Goal: Information Seeking & Learning: Learn about a topic

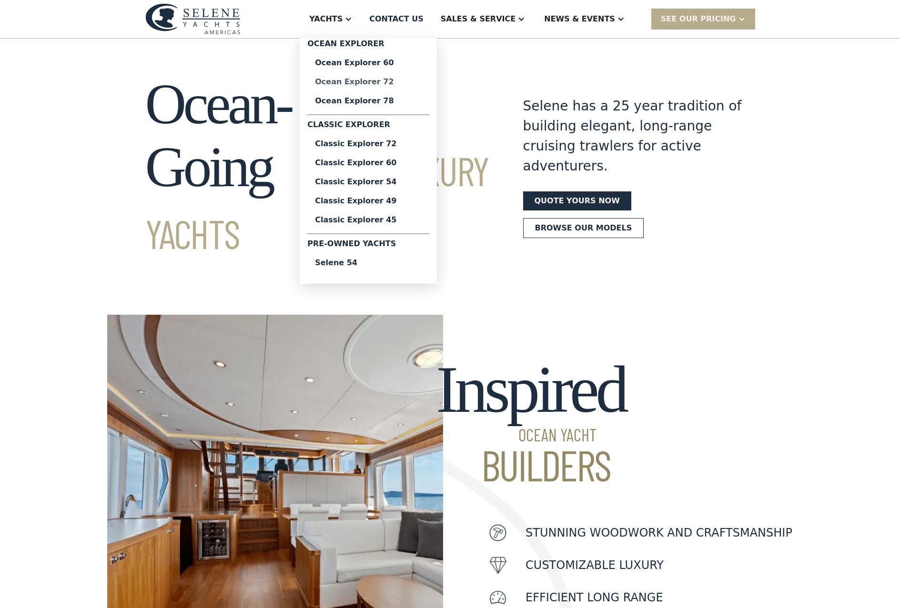
click at [388, 80] on div "Ocean Explorer 72" at bounding box center [368, 82] width 107 height 8
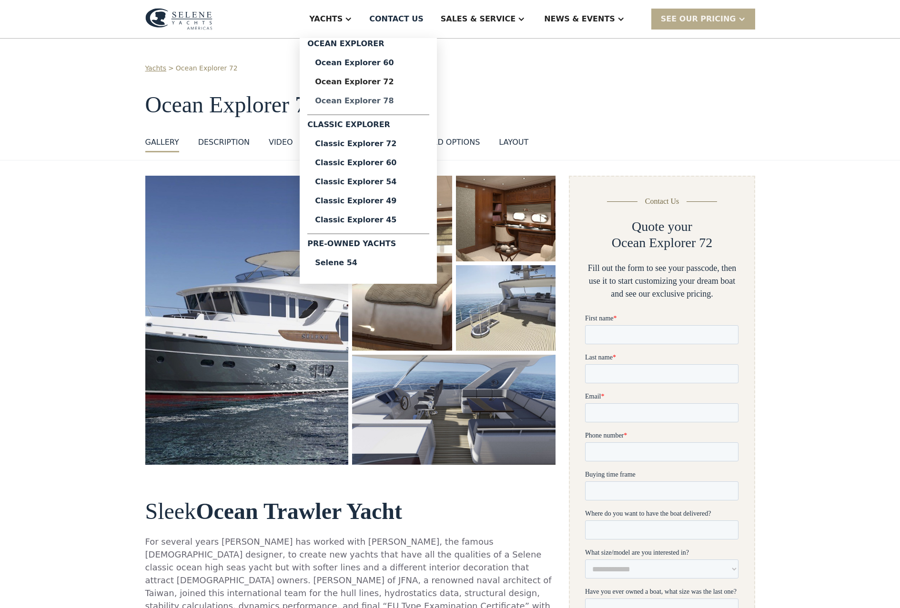
click at [381, 102] on div "Ocean Explorer 78" at bounding box center [368, 101] width 107 height 8
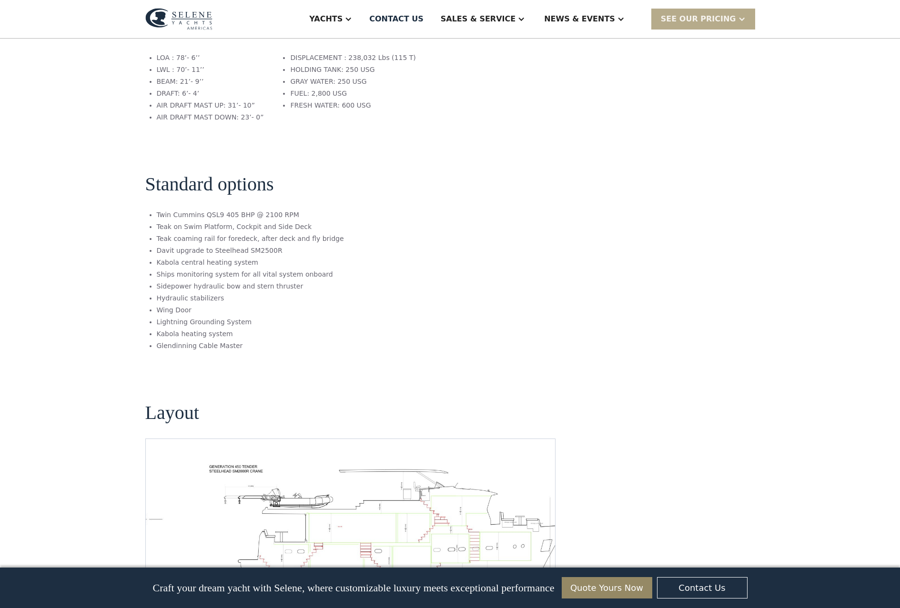
scroll to position [1234, 0]
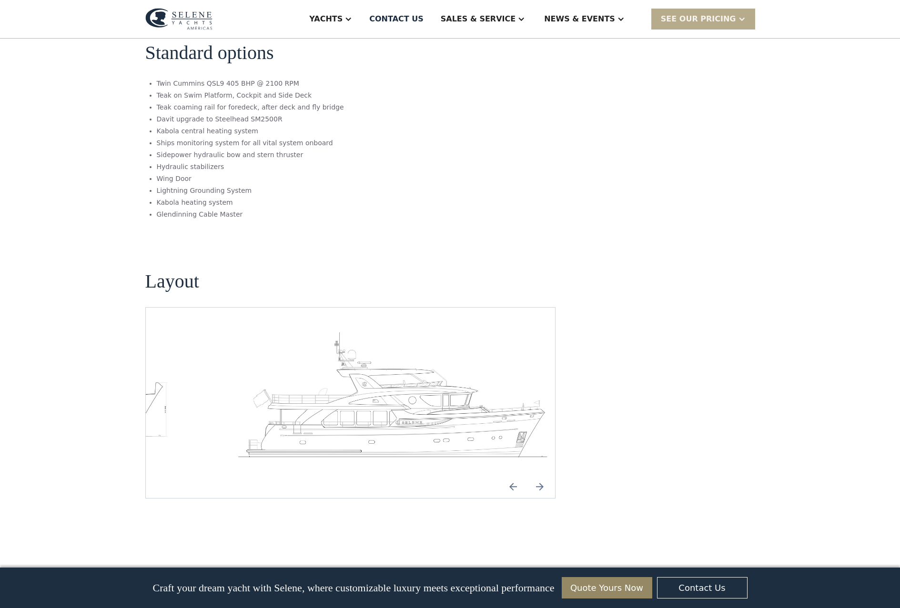
click at [539, 475] on img "Next slide" at bounding box center [539, 486] width 23 height 23
click at [540, 475] on img "Next slide" at bounding box center [539, 486] width 23 height 23
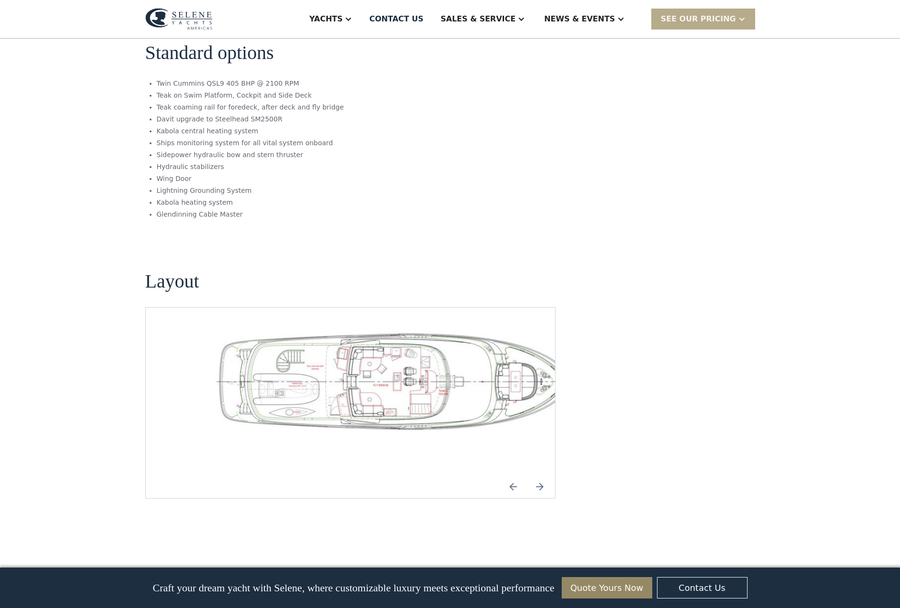
click at [540, 475] on img "Next slide" at bounding box center [539, 486] width 23 height 23
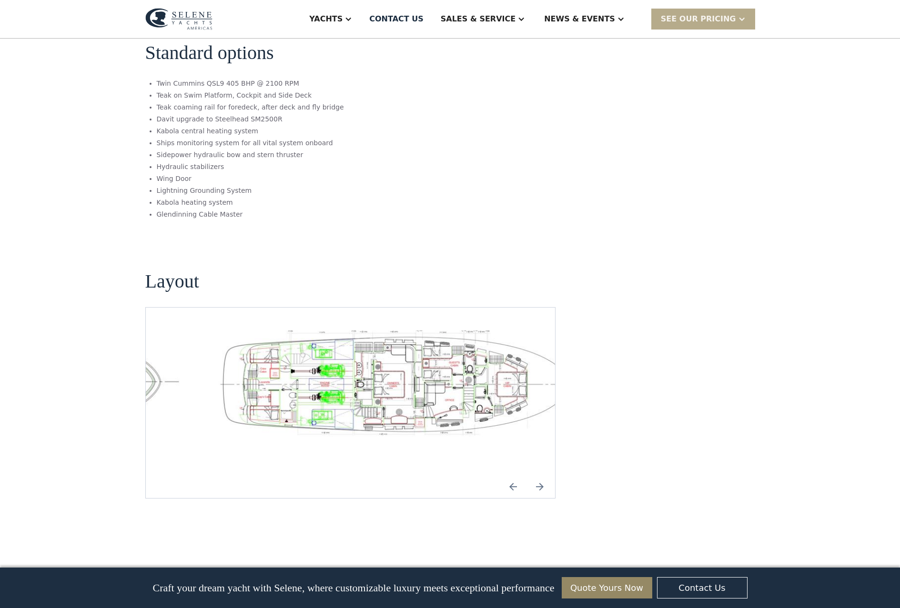
click at [405, 330] on img "open lightbox" at bounding box center [396, 384] width 394 height 109
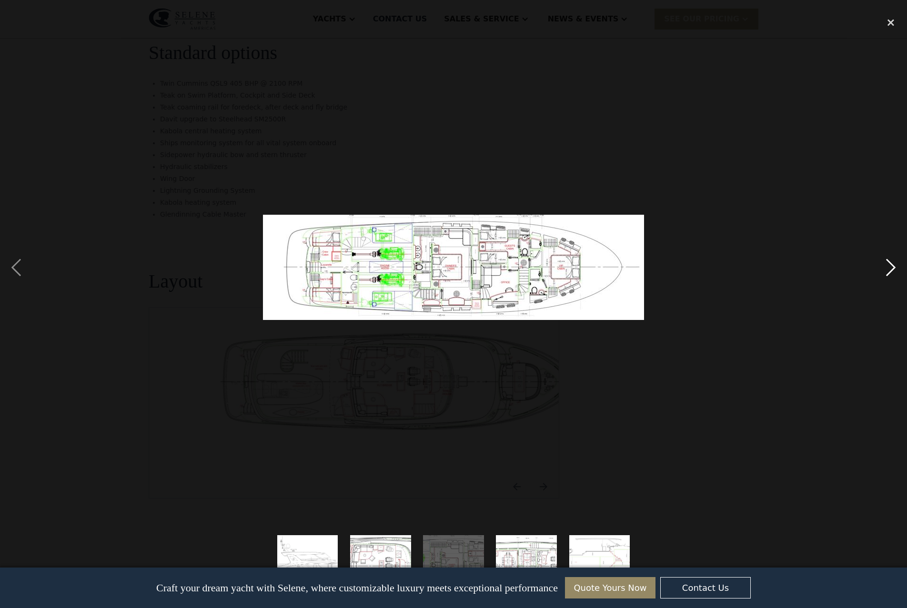
click at [894, 270] on div "next image" at bounding box center [890, 267] width 32 height 511
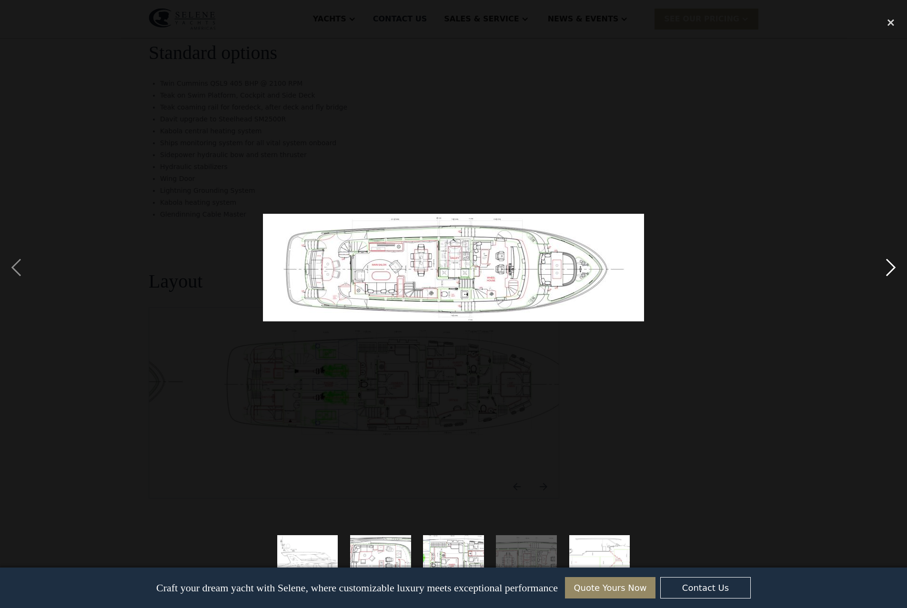
click at [890, 265] on div "next image" at bounding box center [890, 267] width 32 height 511
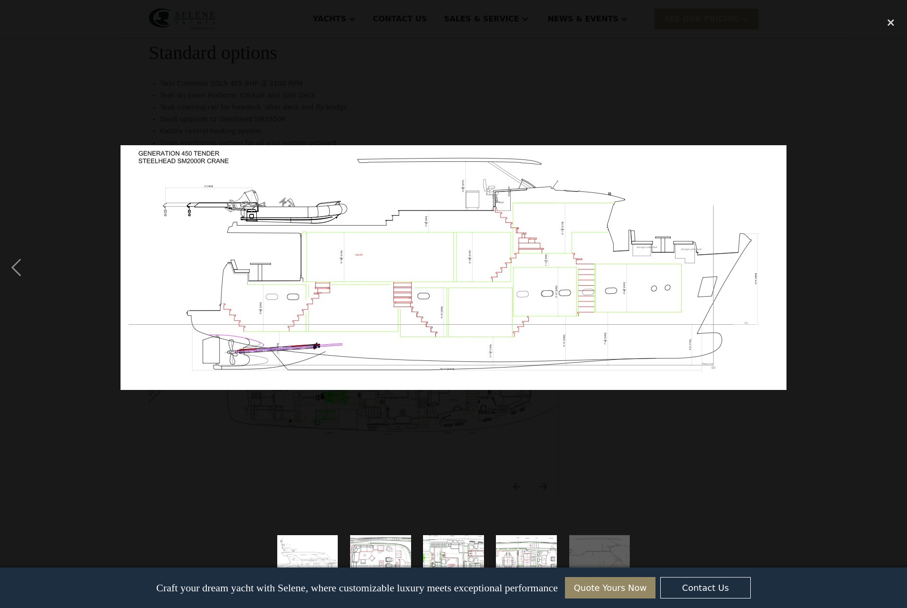
click at [890, 265] on div "next image" at bounding box center [890, 267] width 32 height 511
click at [890, 20] on div "close lightbox" at bounding box center [890, 22] width 32 height 21
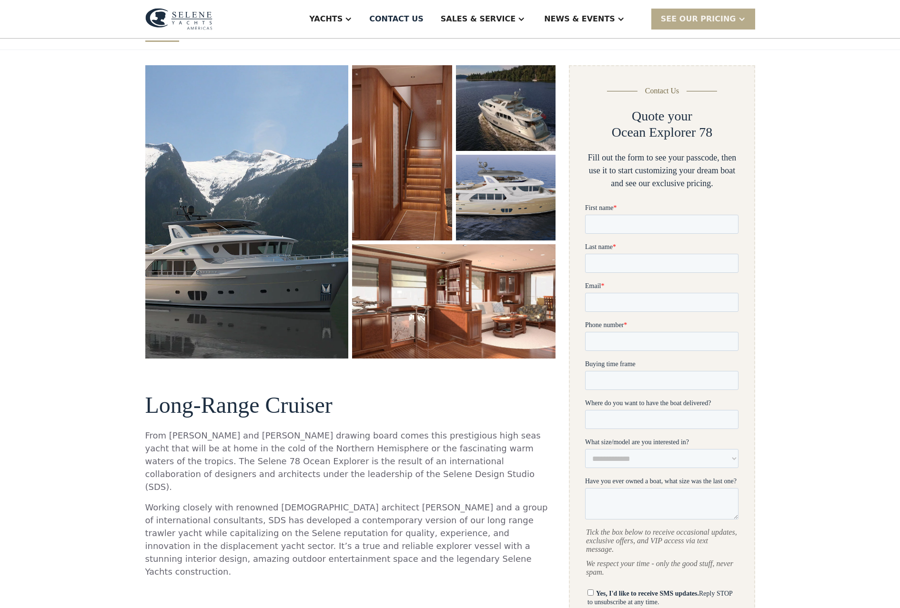
scroll to position [0, 0]
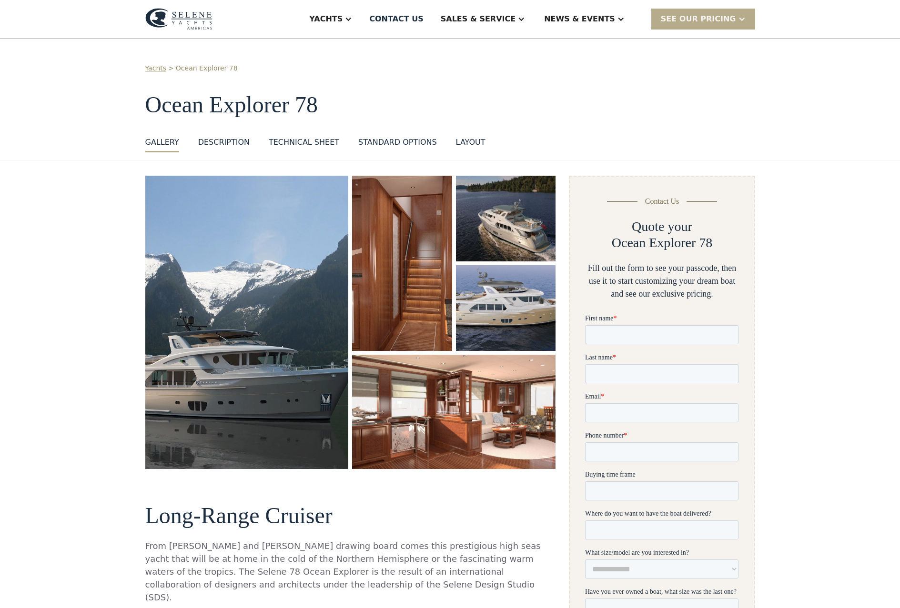
click at [308, 140] on div "Technical sheet" at bounding box center [304, 142] width 70 height 11
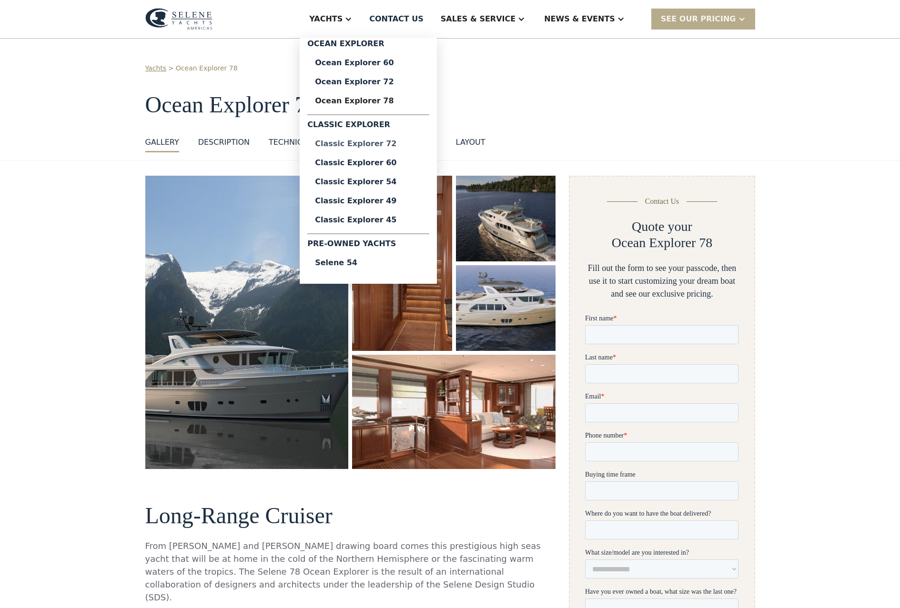
click at [378, 140] on div "Classic Explorer 72" at bounding box center [368, 144] width 107 height 8
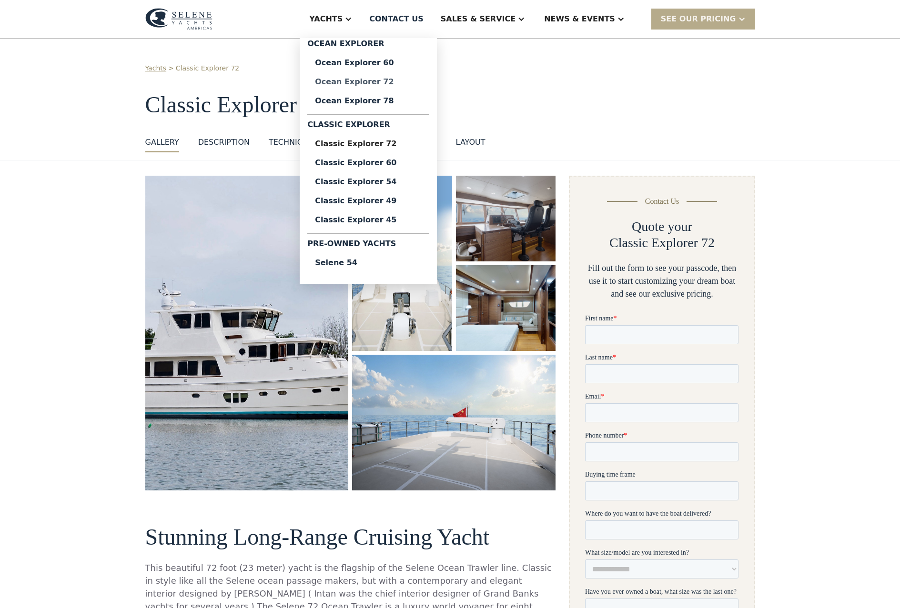
click at [375, 82] on div "Ocean Explorer 72" at bounding box center [368, 82] width 107 height 8
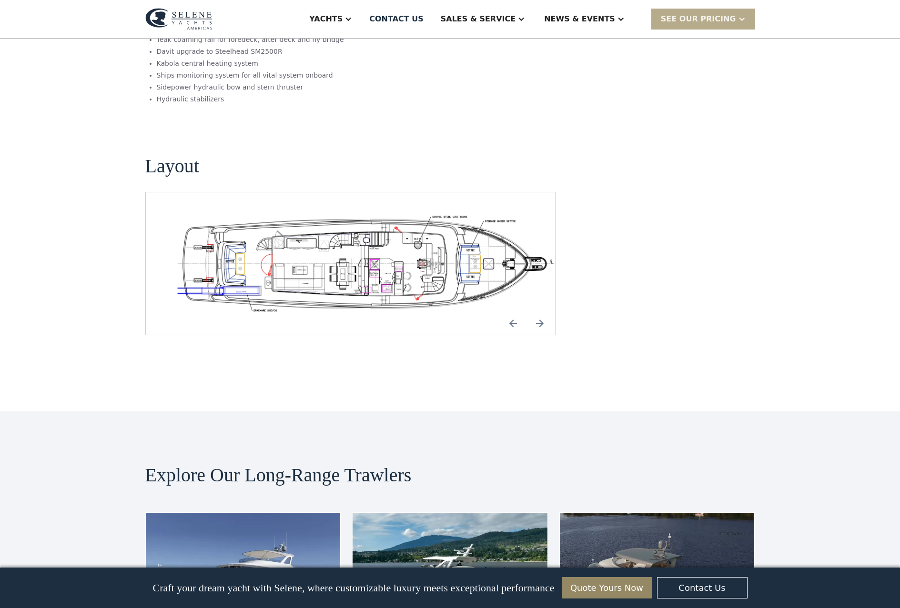
scroll to position [1813, 0]
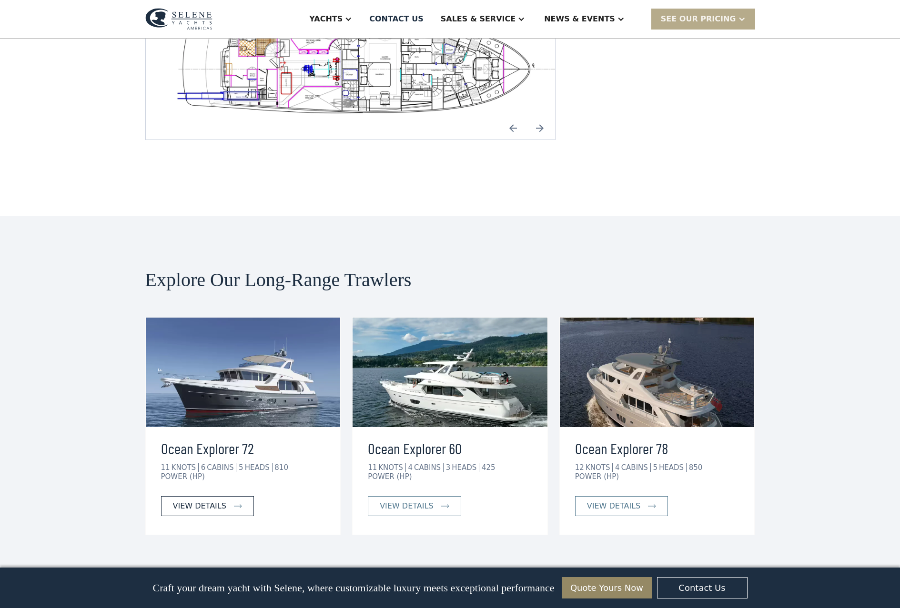
click at [209, 500] on div "view details" at bounding box center [199, 505] width 53 height 11
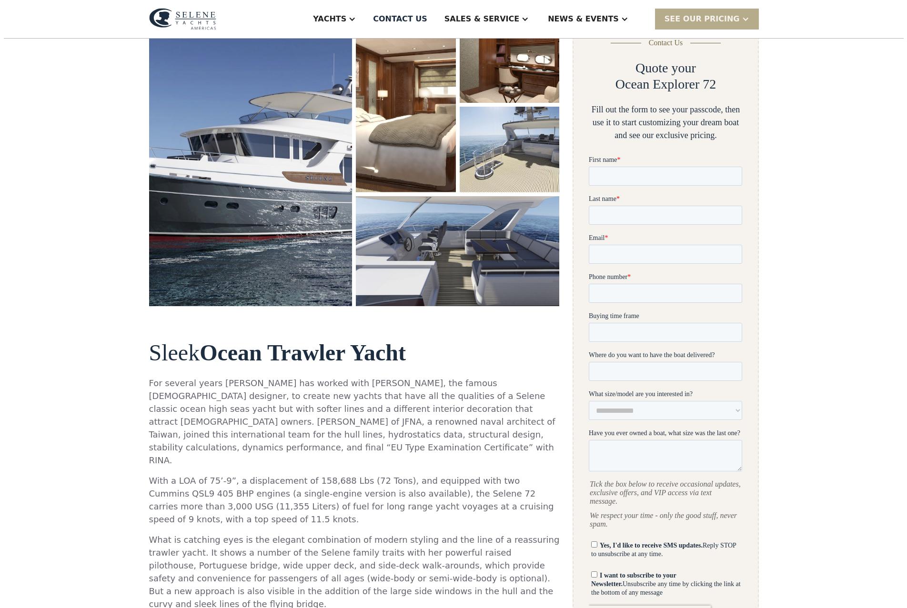
scroll to position [93, 0]
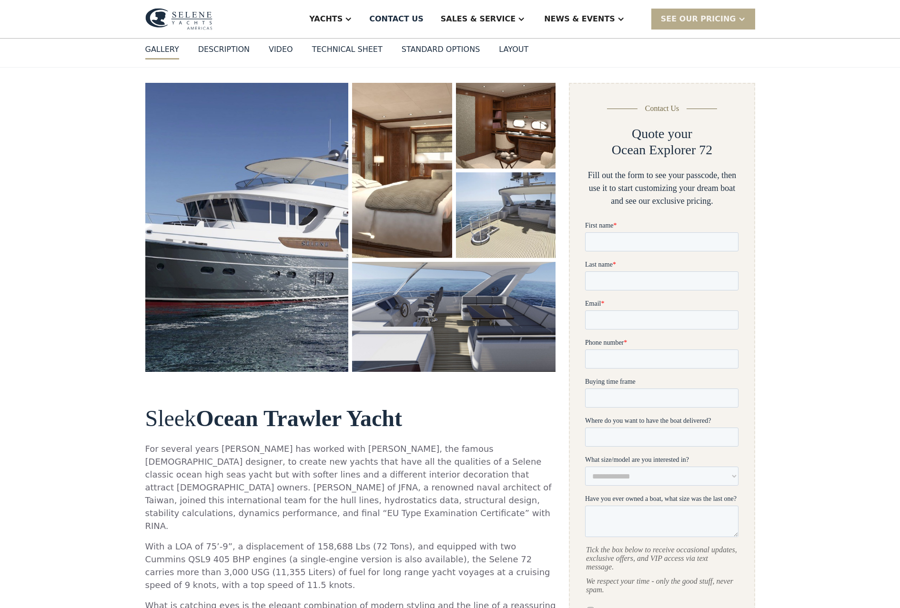
click at [259, 205] on img "open lightbox" at bounding box center [246, 227] width 203 height 289
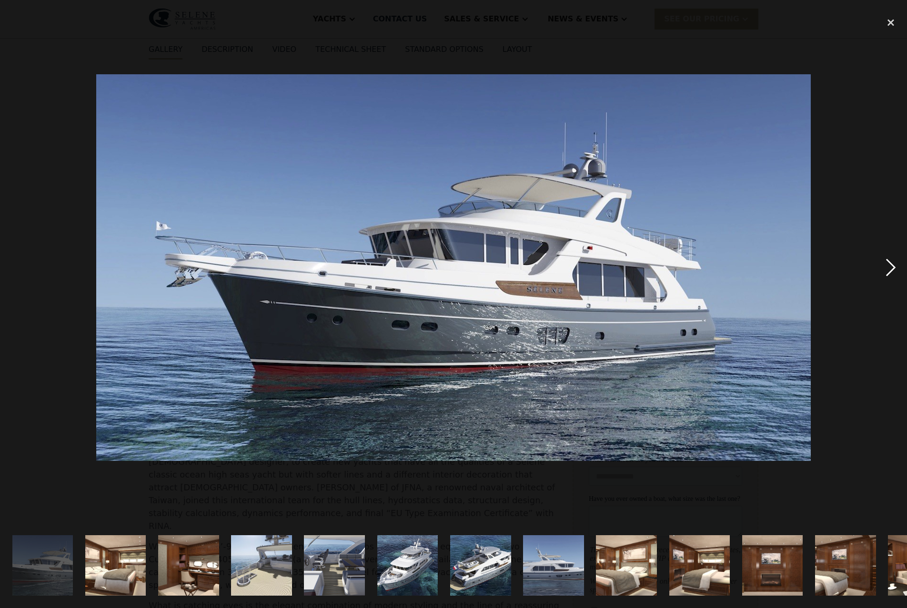
click at [892, 262] on div "next image" at bounding box center [890, 267] width 32 height 511
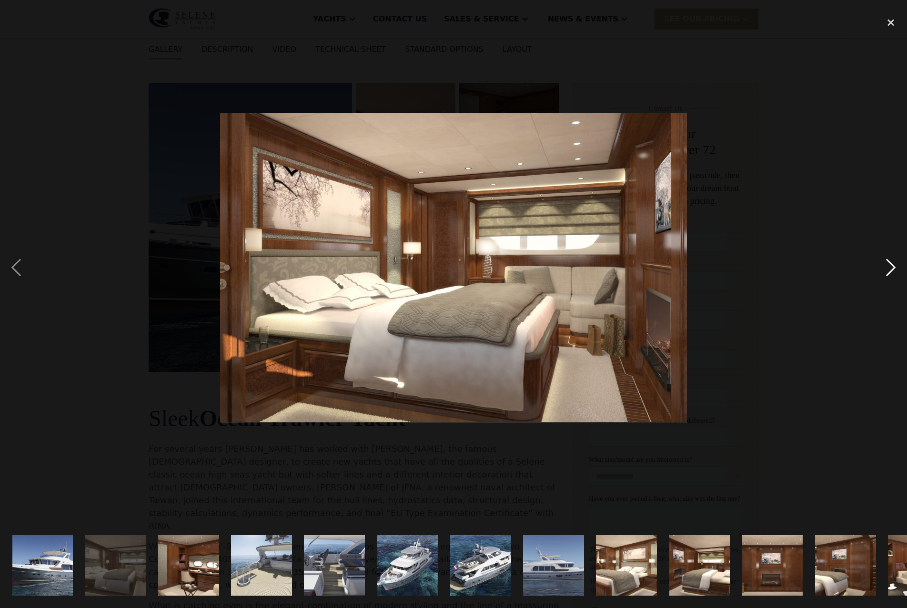
click at [891, 265] on div "next image" at bounding box center [890, 267] width 32 height 511
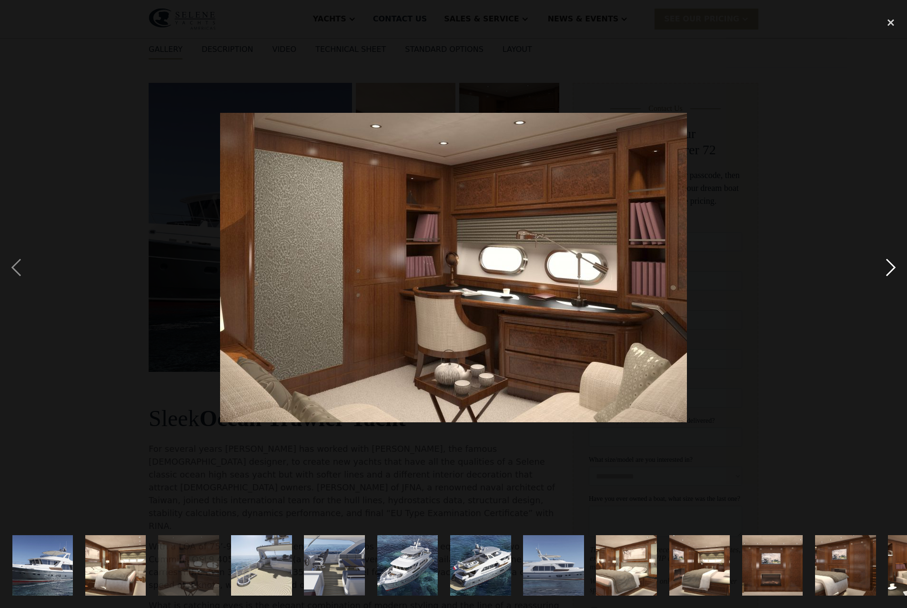
click at [891, 265] on div "next image" at bounding box center [890, 267] width 32 height 511
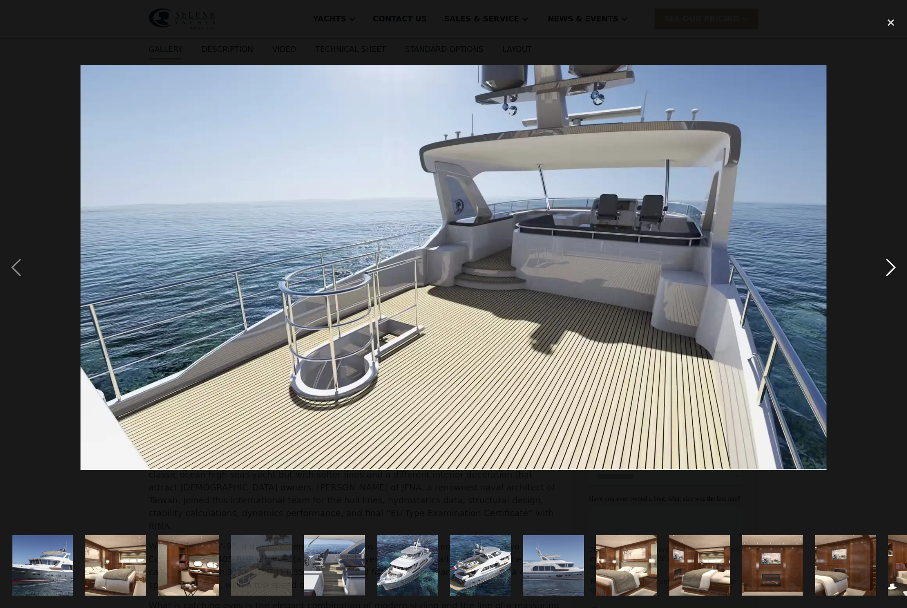
click at [891, 265] on div "next image" at bounding box center [890, 267] width 32 height 511
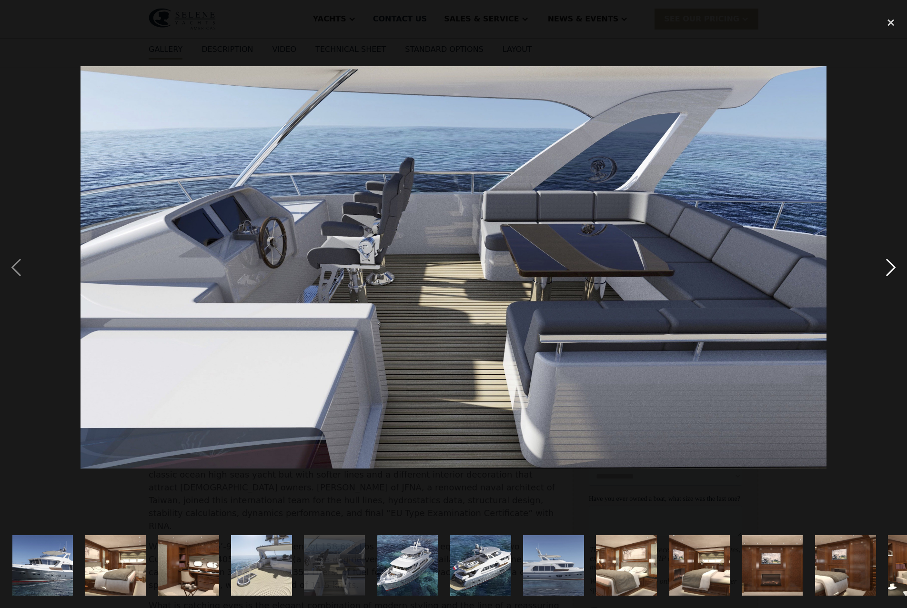
click at [891, 265] on div "next image" at bounding box center [890, 267] width 32 height 511
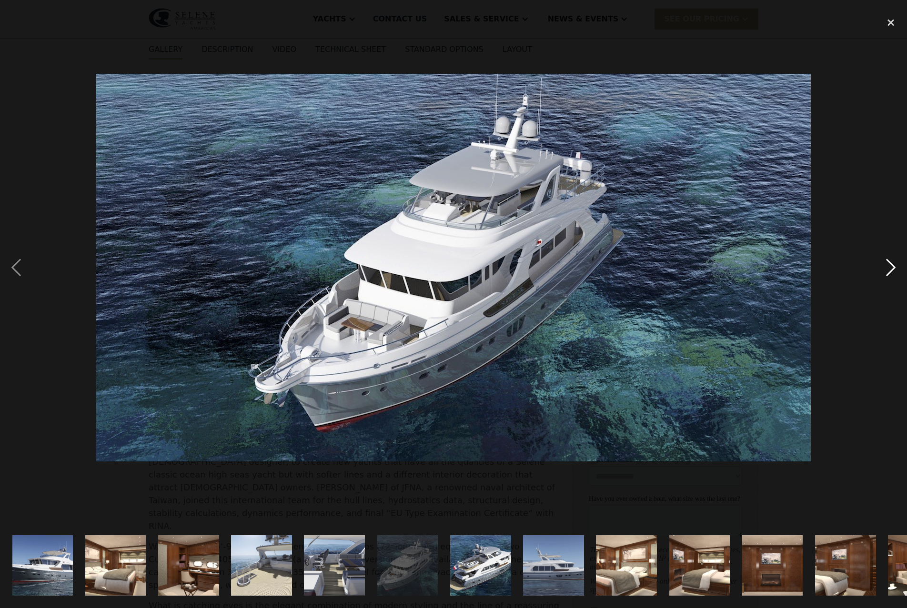
click at [891, 265] on div "next image" at bounding box center [890, 267] width 32 height 511
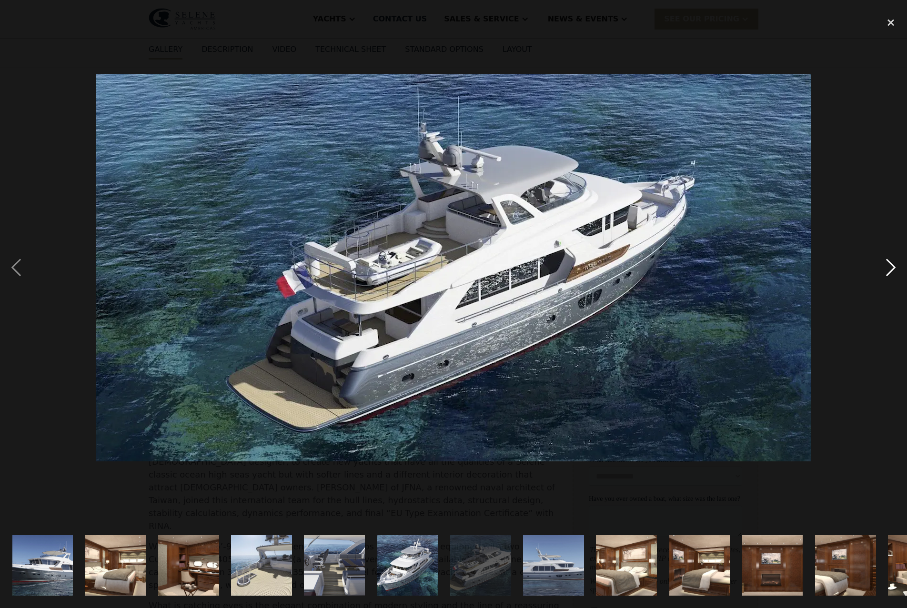
click at [891, 265] on div "next image" at bounding box center [890, 267] width 32 height 511
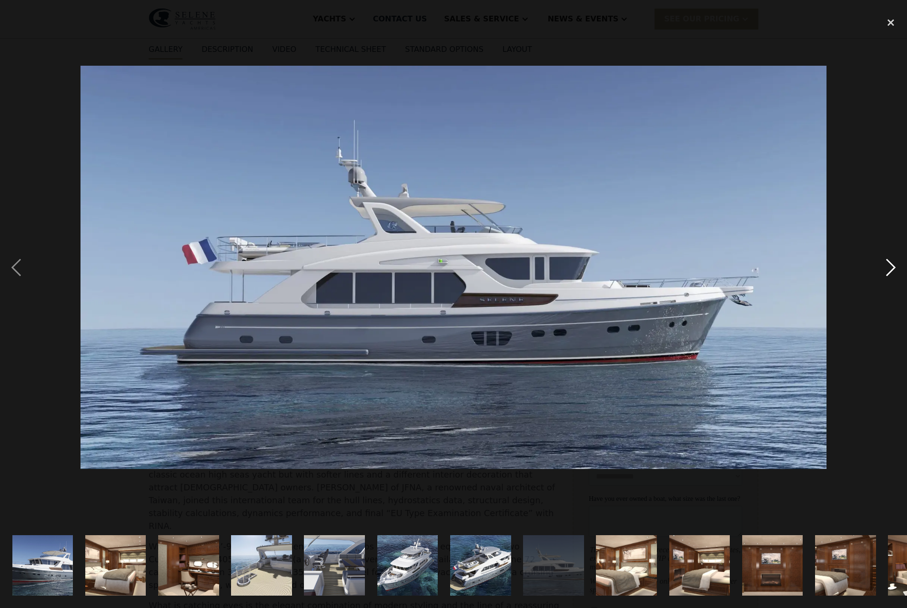
click at [891, 265] on div "next image" at bounding box center [890, 267] width 32 height 511
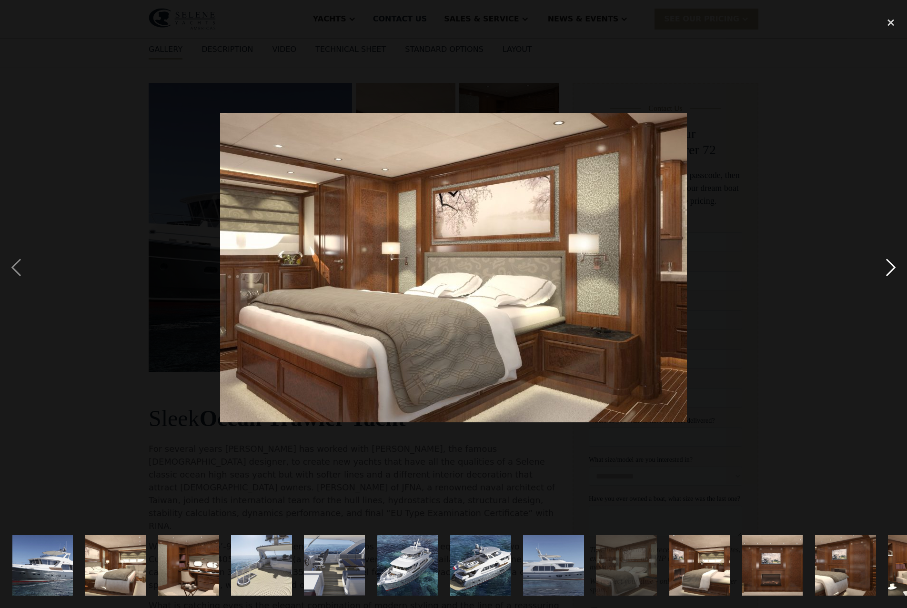
click at [891, 265] on div "next image" at bounding box center [890, 267] width 32 height 511
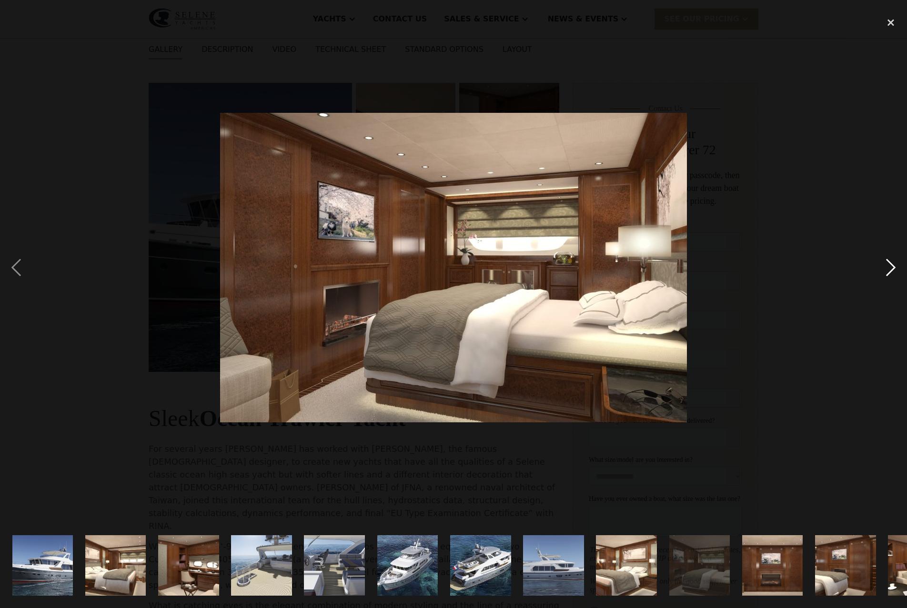
click at [891, 265] on div "next image" at bounding box center [890, 267] width 32 height 511
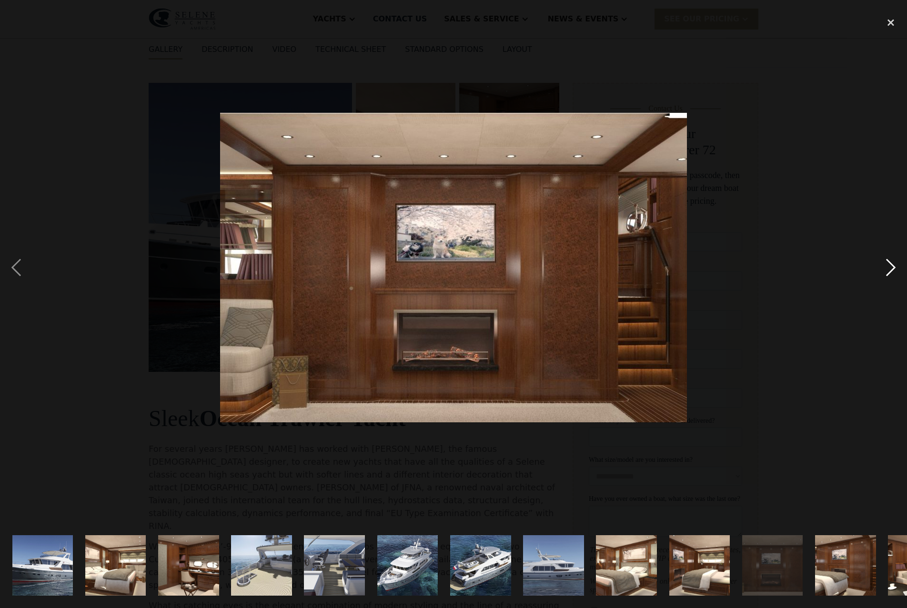
click at [891, 265] on div "next image" at bounding box center [890, 267] width 32 height 511
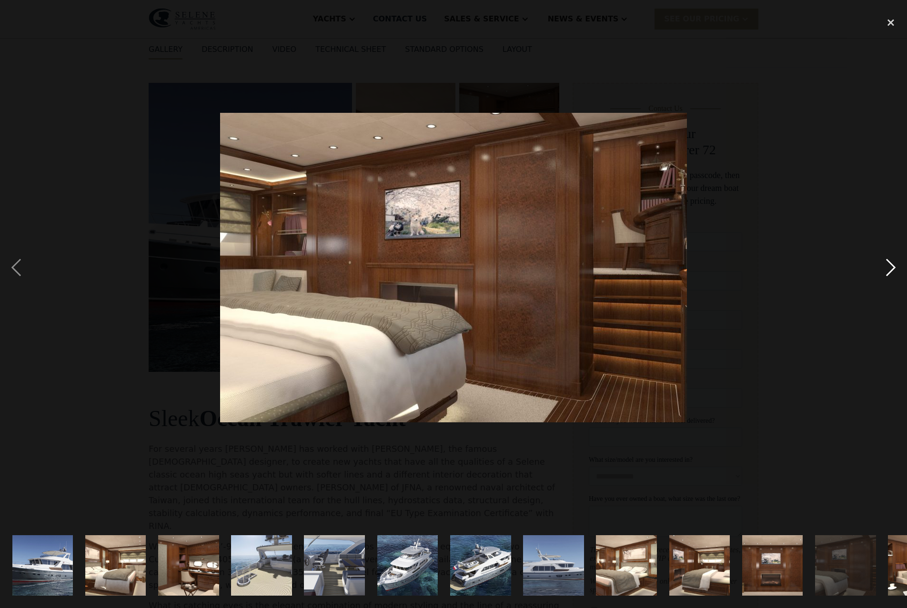
click at [891, 265] on div "next image" at bounding box center [890, 267] width 32 height 511
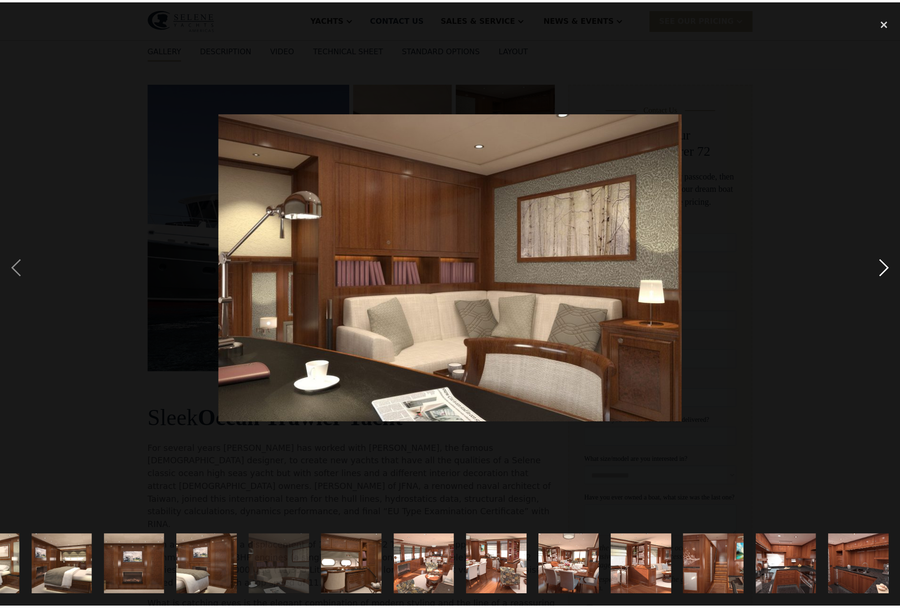
scroll to position [0, 638]
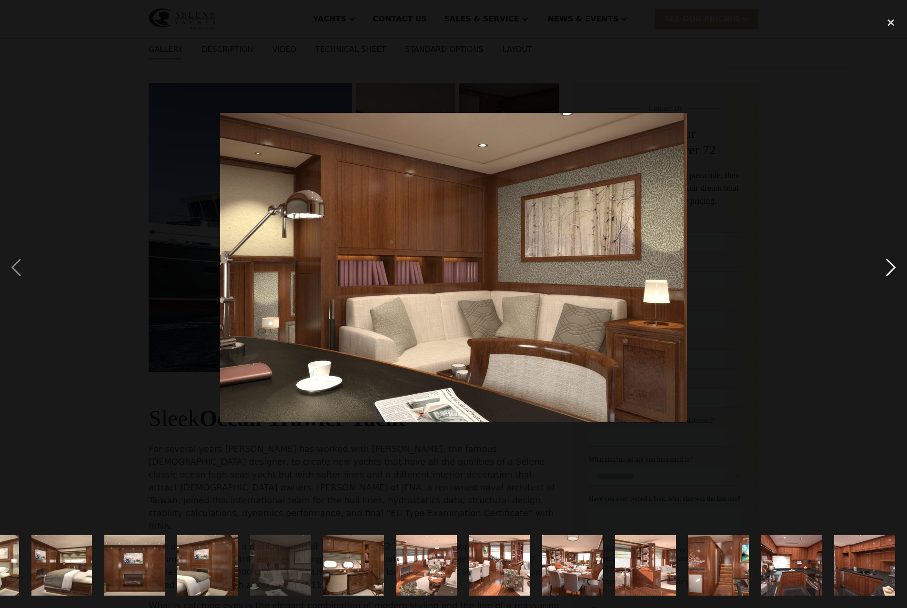
click at [891, 265] on div "next image" at bounding box center [890, 267] width 32 height 511
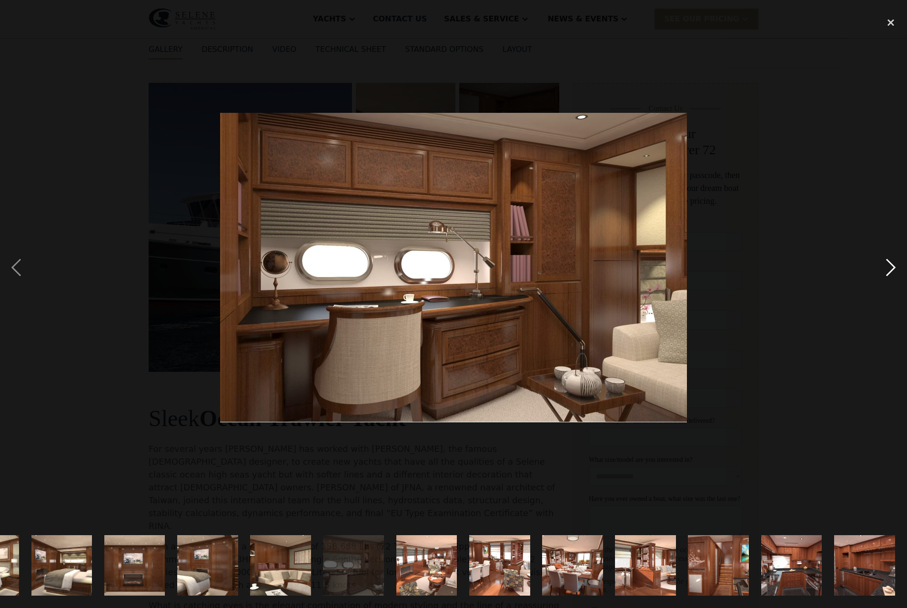
click at [891, 265] on div "next image" at bounding box center [890, 267] width 32 height 511
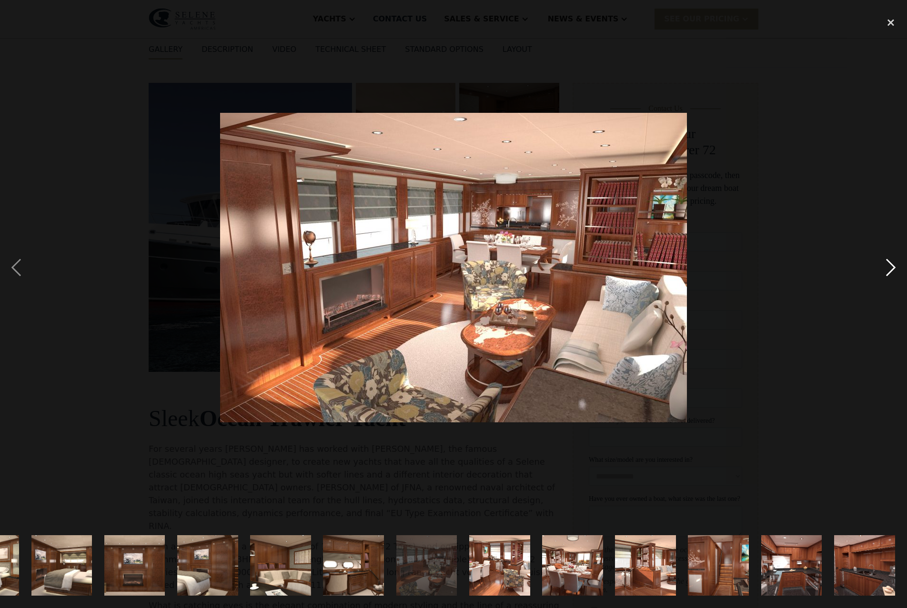
click at [891, 265] on div "next image" at bounding box center [890, 267] width 32 height 511
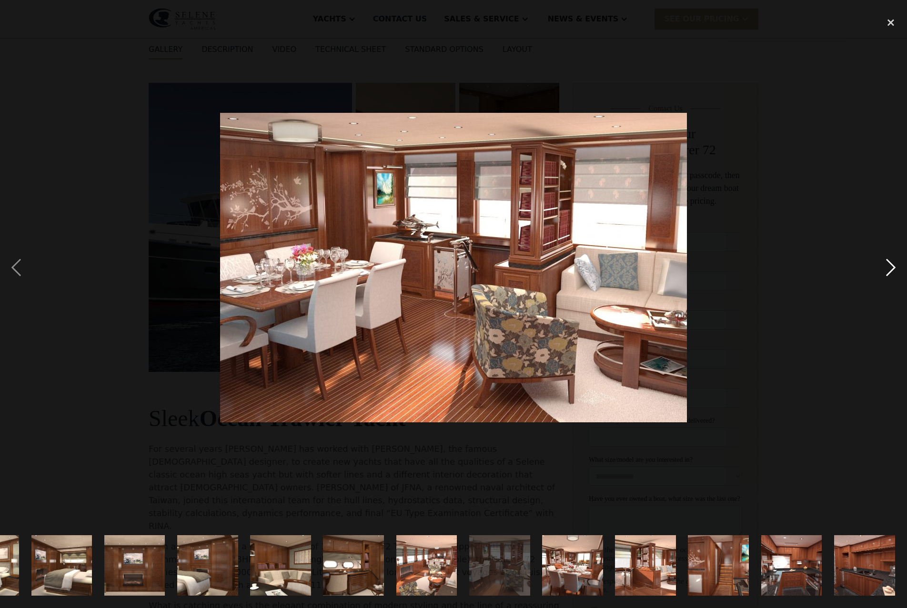
click at [891, 265] on div "next image" at bounding box center [890, 267] width 32 height 511
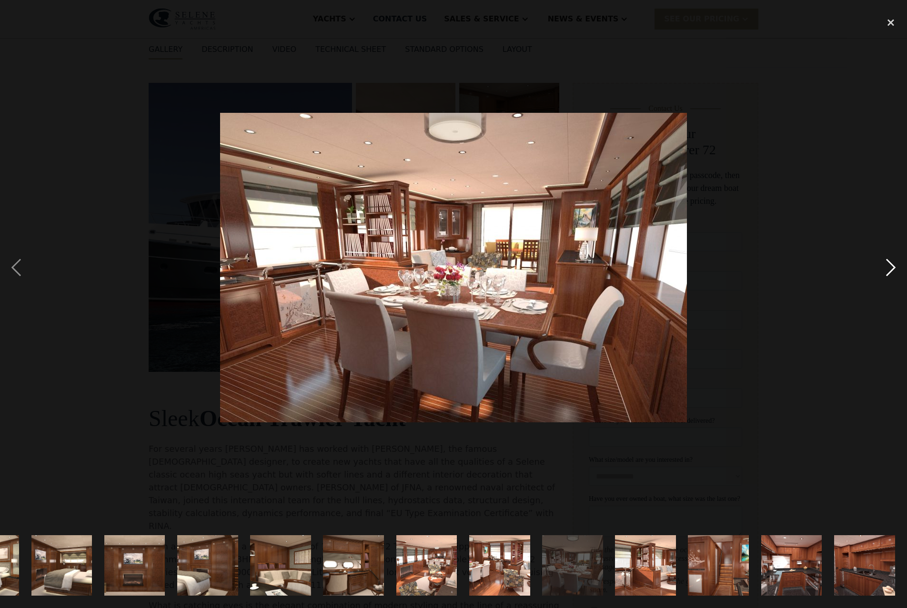
click at [891, 265] on div "next image" at bounding box center [890, 267] width 32 height 511
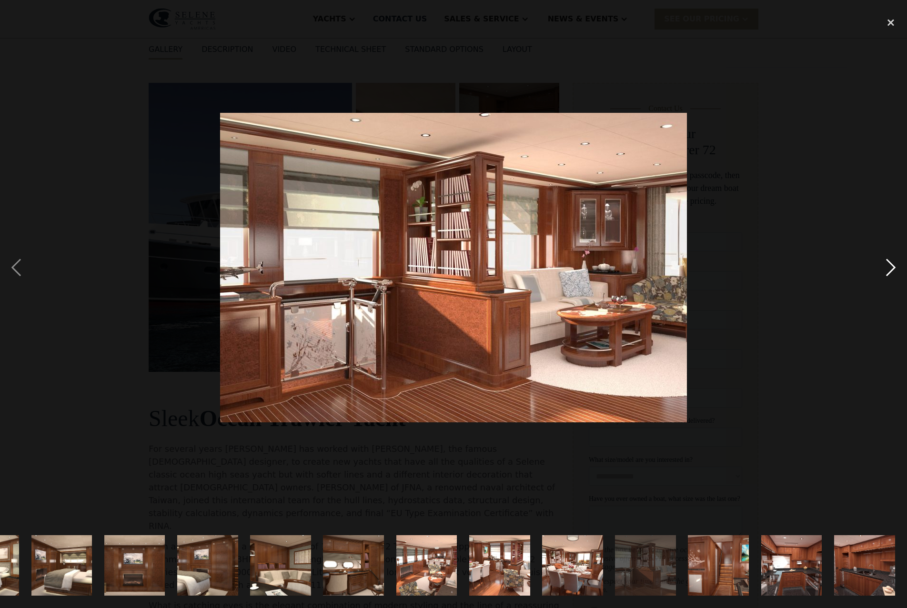
click at [891, 265] on div "next image" at bounding box center [890, 267] width 32 height 511
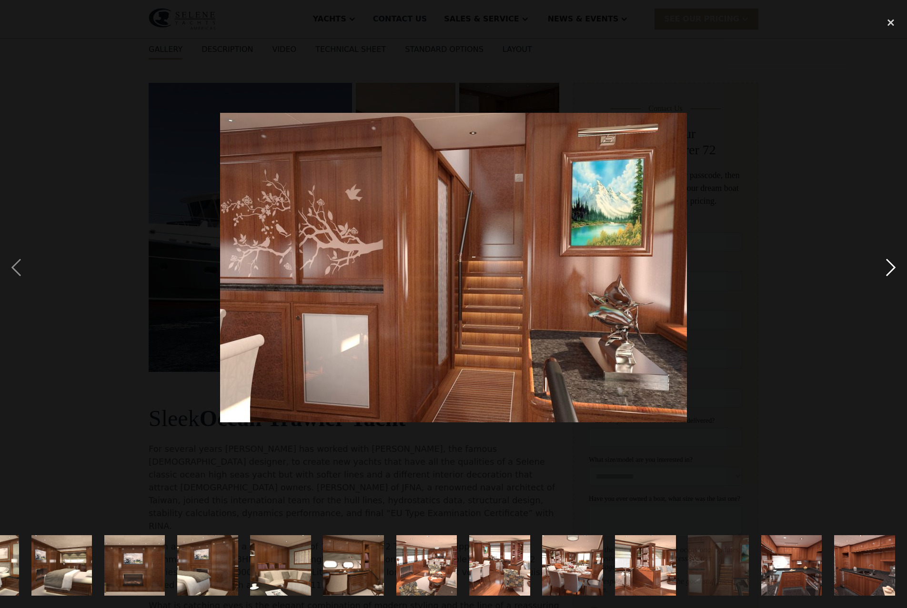
click at [891, 265] on div "next image" at bounding box center [890, 267] width 32 height 511
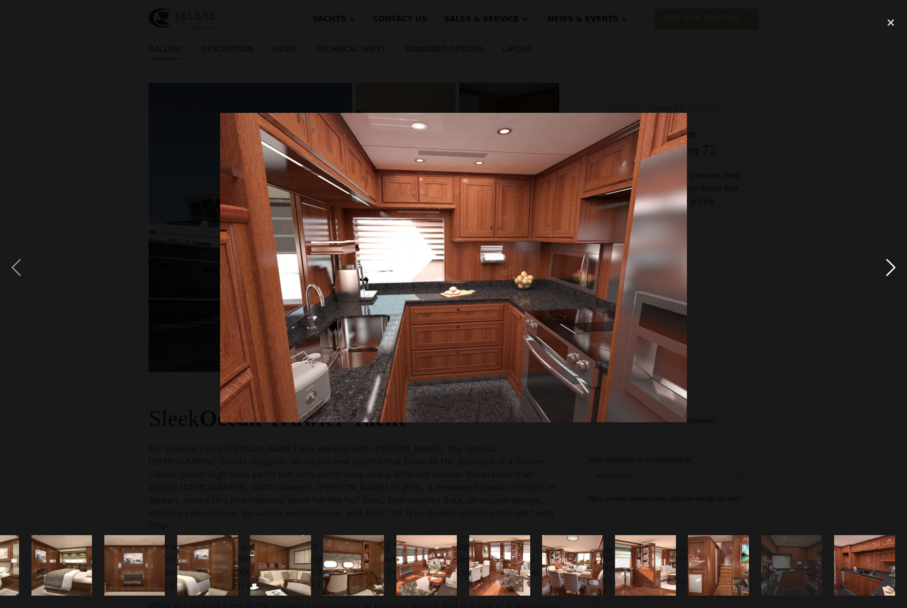
click at [891, 265] on div "next image" at bounding box center [890, 267] width 32 height 511
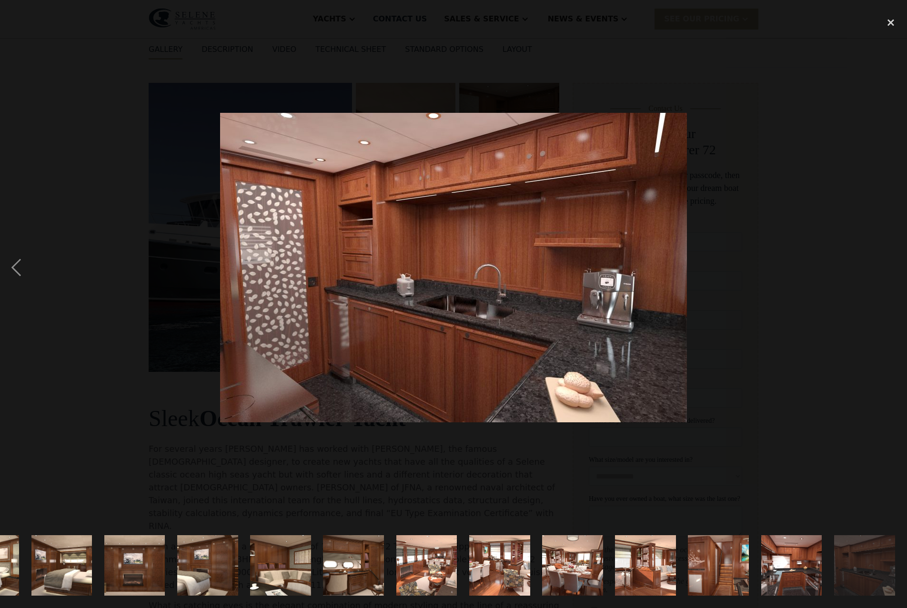
click at [891, 265] on div "next image" at bounding box center [890, 267] width 32 height 511
click at [889, 21] on div "close lightbox" at bounding box center [890, 22] width 32 height 21
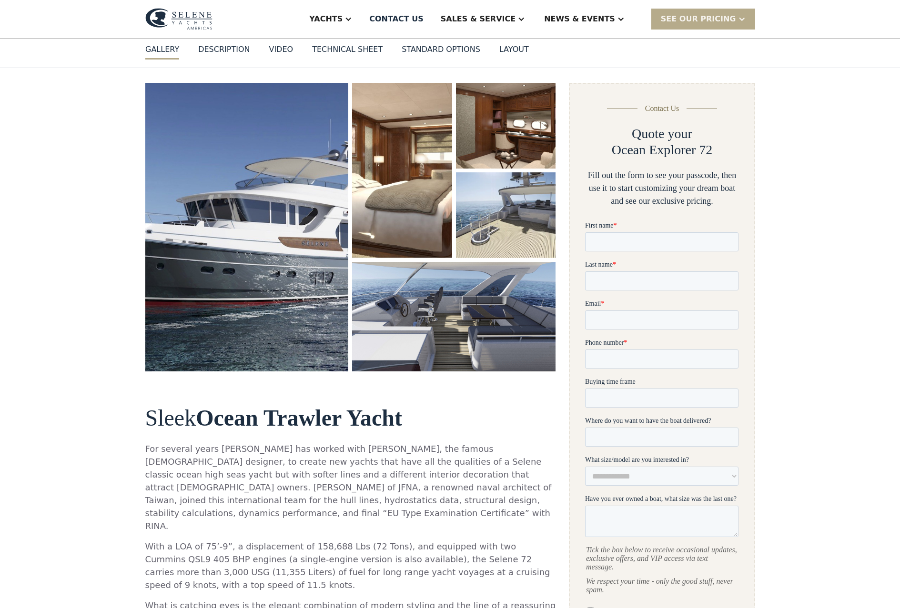
scroll to position [0, 0]
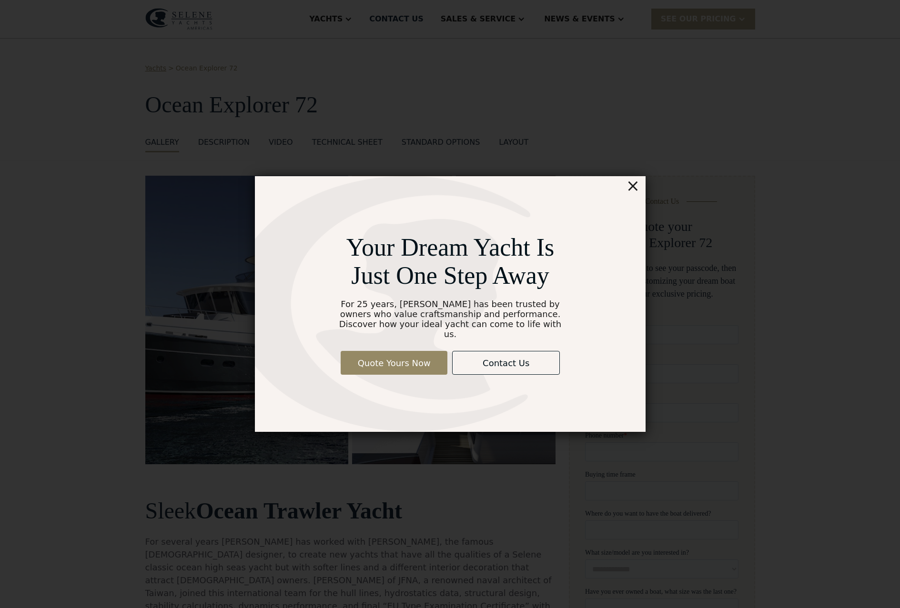
click at [634, 194] on div "×" at bounding box center [632, 185] width 14 height 19
